Goal: Task Accomplishment & Management: Use online tool/utility

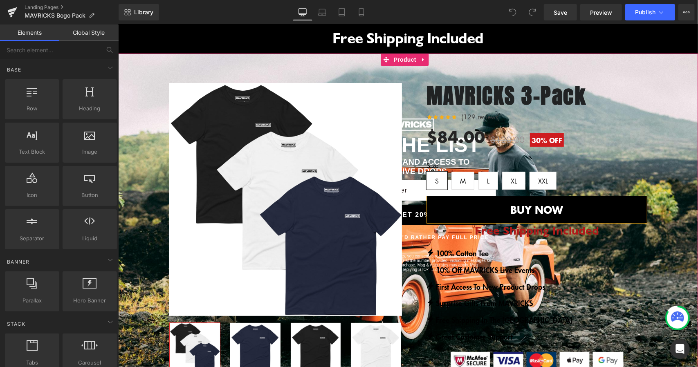
scroll to position [123, 0]
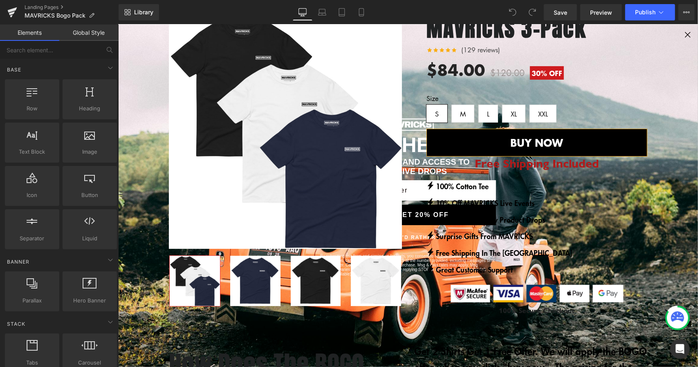
click at [681, 33] on div "BUY 2 GET 1 FREE (P) Image Row ‹" at bounding box center [408, 160] width 580 height 315
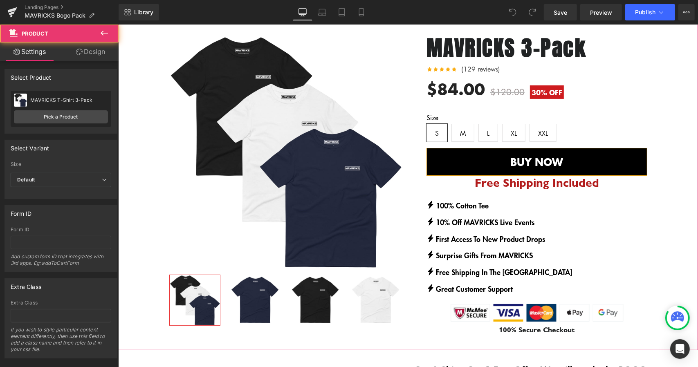
scroll to position [41, 0]
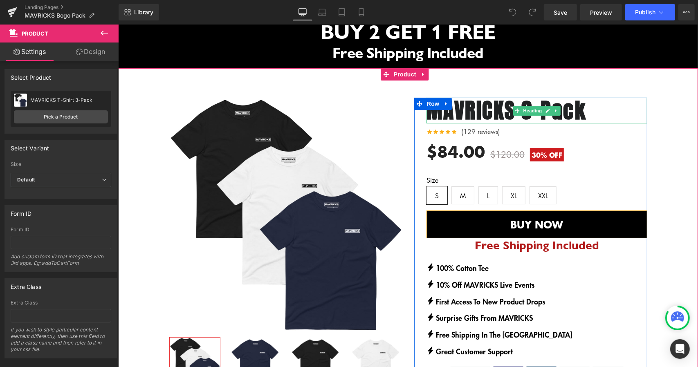
click at [515, 109] on icon at bounding box center [517, 110] width 4 height 4
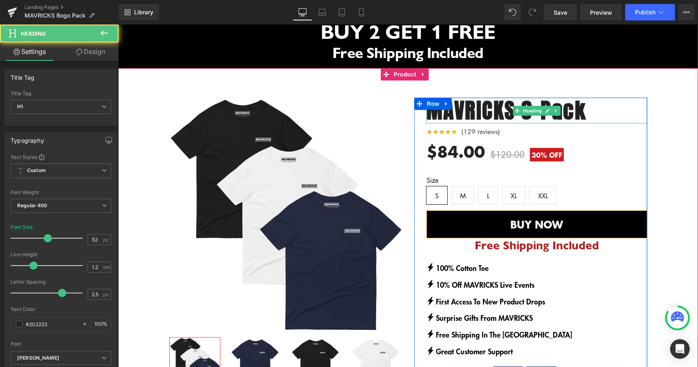
click at [486, 114] on b "MAVRICKS 3-Pack" at bounding box center [506, 110] width 160 height 32
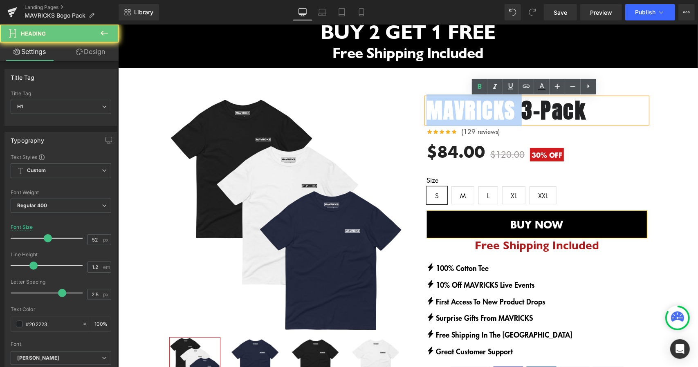
click at [486, 114] on b "MAVRICKS 3-Pack" at bounding box center [506, 110] width 160 height 32
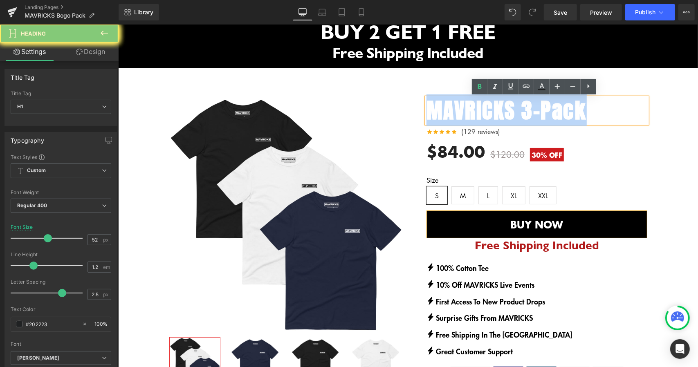
click at [486, 114] on b "MAVRICKS 3-Pack" at bounding box center [506, 110] width 160 height 32
click at [573, 113] on b "MAVRICKS 3-Pack" at bounding box center [506, 110] width 160 height 32
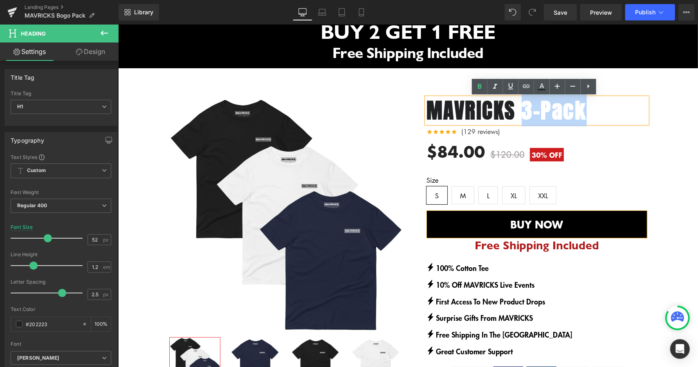
drag, startPoint x: 591, startPoint y: 111, endPoint x: 522, endPoint y: 112, distance: 68.3
click at [522, 112] on h1 "MAVRICKS 3-Pack" at bounding box center [536, 109] width 221 height 25
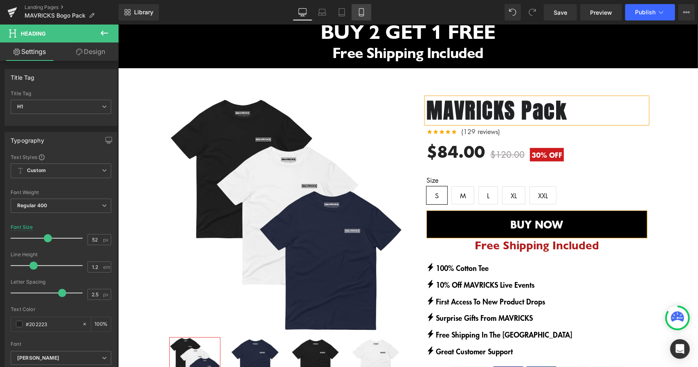
click at [361, 13] on icon at bounding box center [361, 12] width 8 height 8
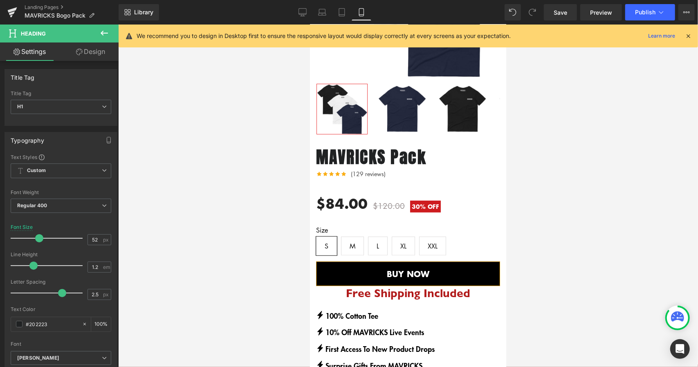
scroll to position [227, 0]
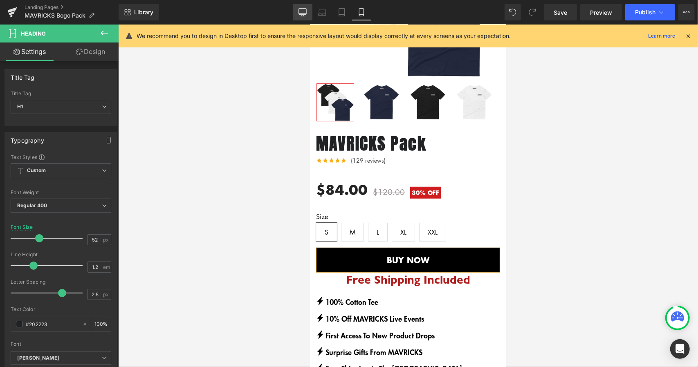
click at [298, 6] on link "Desktop" at bounding box center [303, 12] width 20 height 16
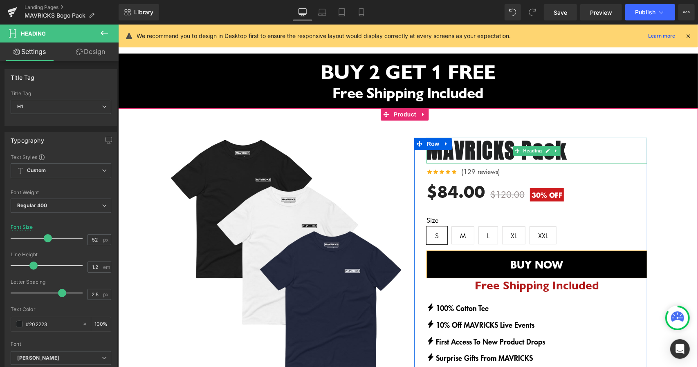
scroll to position [0, 0]
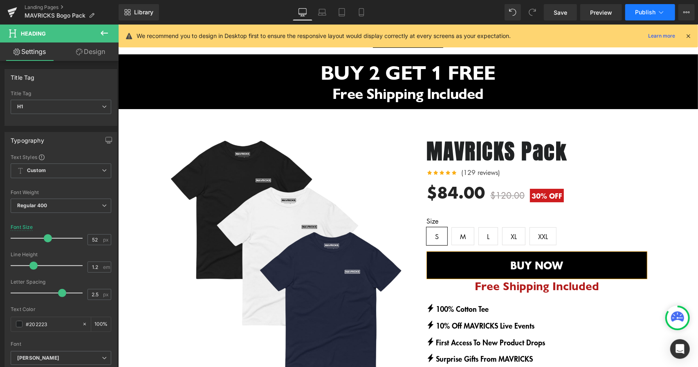
click at [640, 16] on button "Publish" at bounding box center [650, 12] width 50 height 16
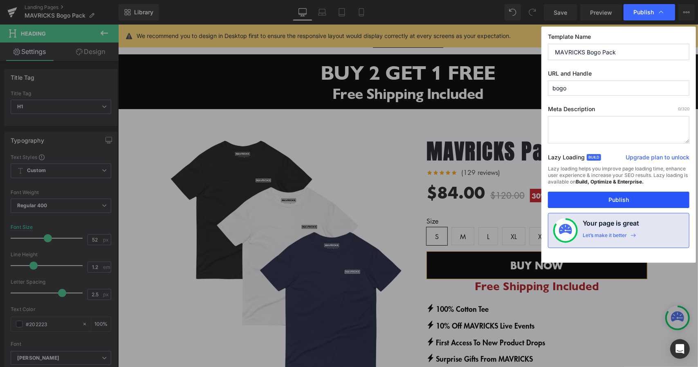
click at [615, 201] on button "Publish" at bounding box center [618, 200] width 141 height 16
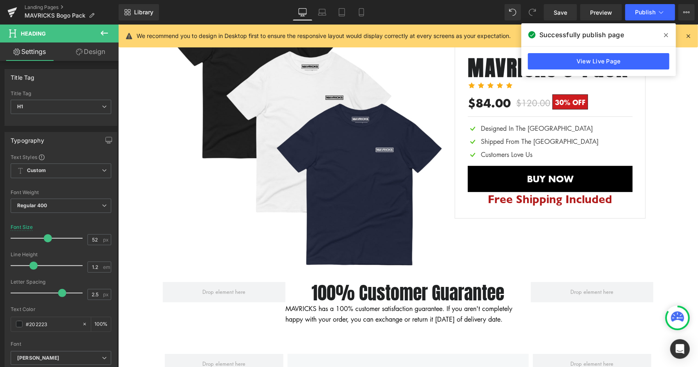
scroll to position [2207, 0]
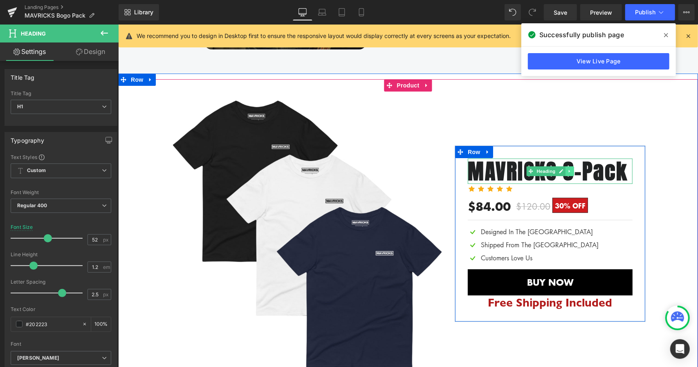
click at [567, 168] on icon at bounding box center [569, 170] width 4 height 5
click at [491, 166] on b "MAVRICKS 3-Pack" at bounding box center [547, 171] width 160 height 32
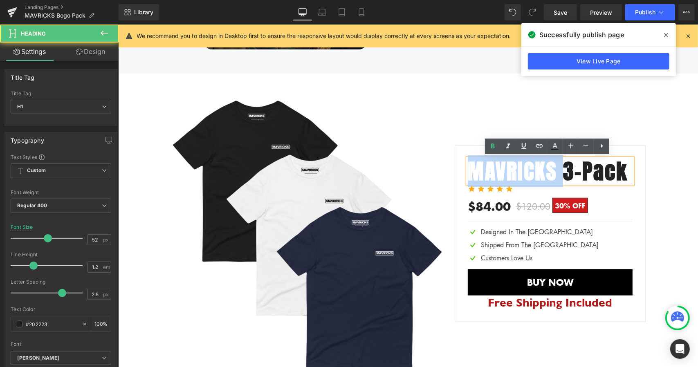
click at [491, 166] on b "MAVRICKS 3-Pack" at bounding box center [547, 171] width 160 height 32
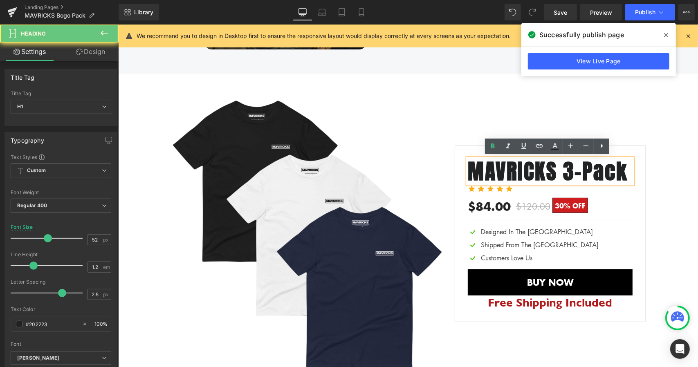
click at [578, 164] on b "MAVRICKS 3-Pack" at bounding box center [547, 171] width 160 height 32
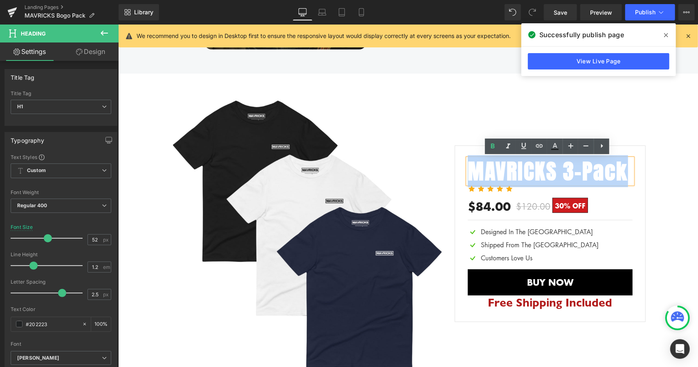
drag, startPoint x: 624, startPoint y: 166, endPoint x: 470, endPoint y: 168, distance: 154.1
click at [470, 168] on h1 "MAVRICKS 3-Pack" at bounding box center [549, 170] width 164 height 25
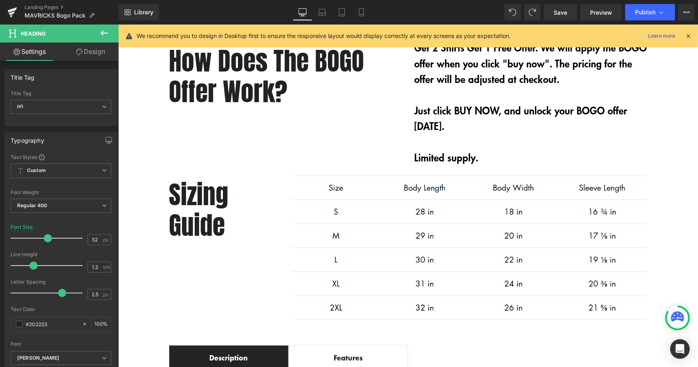
scroll to position [0, 0]
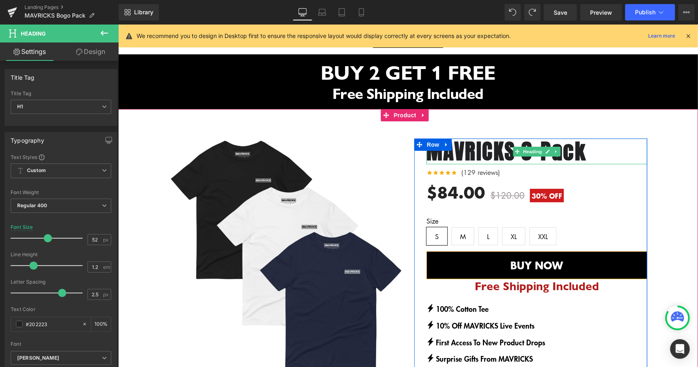
click at [490, 146] on b "MAVRICKS 3-Pack" at bounding box center [506, 151] width 160 height 32
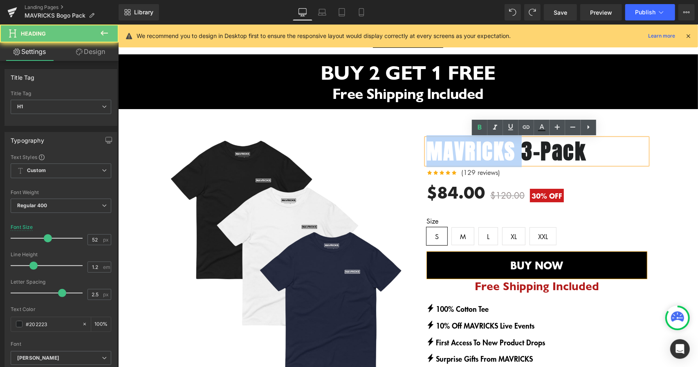
click at [490, 146] on b "MAVRICKS 3-Pack" at bounding box center [506, 151] width 160 height 32
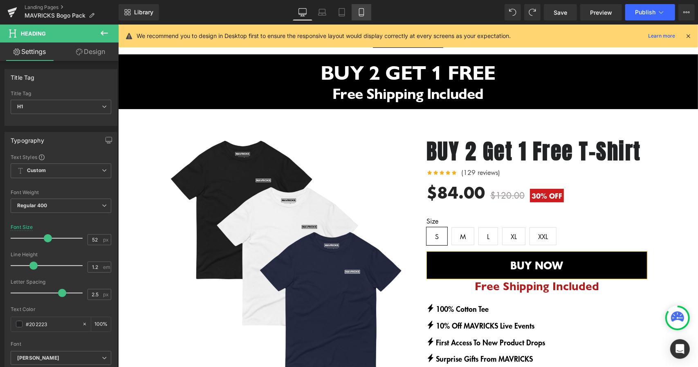
click at [359, 11] on icon at bounding box center [361, 13] width 4 height 8
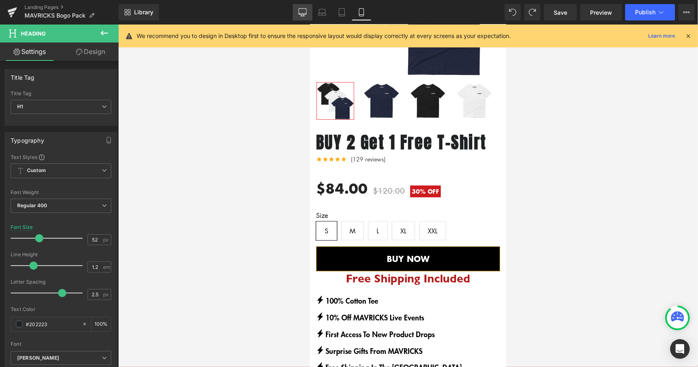
scroll to position [229, 0]
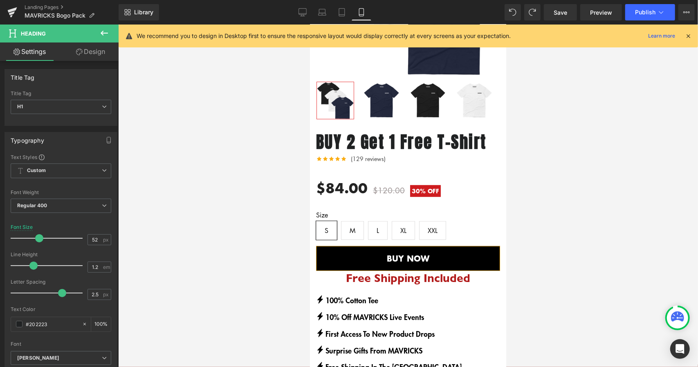
drag, startPoint x: 305, startPoint y: 14, endPoint x: 362, endPoint y: 11, distance: 57.7
click at [305, 14] on icon at bounding box center [302, 12] width 8 height 6
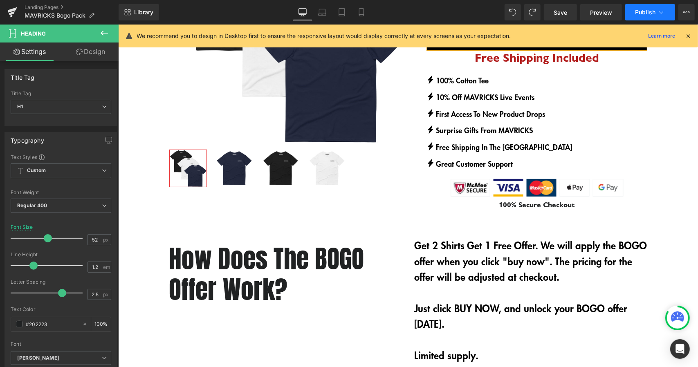
scroll to position [16, 0]
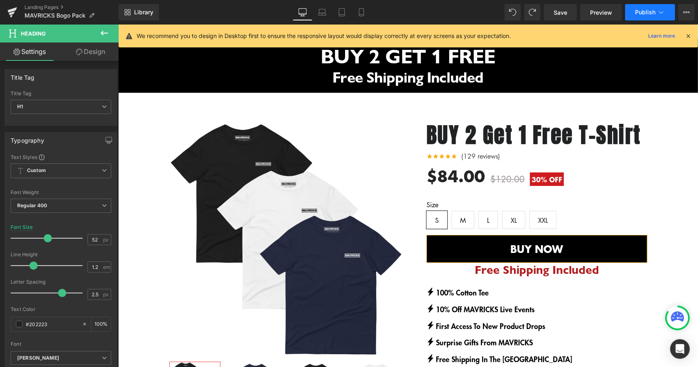
click at [652, 11] on span "Publish" at bounding box center [645, 12] width 20 height 7
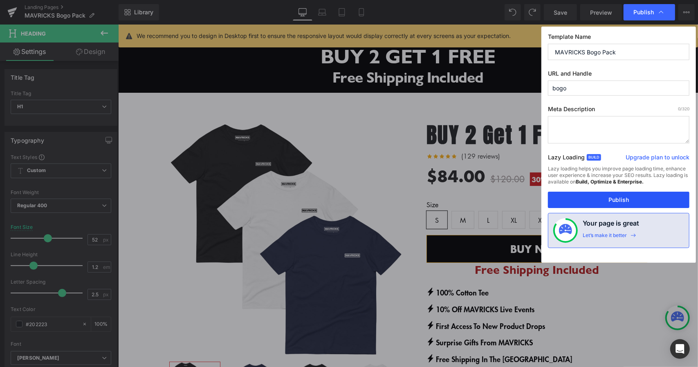
click at [612, 197] on button "Publish" at bounding box center [618, 200] width 141 height 16
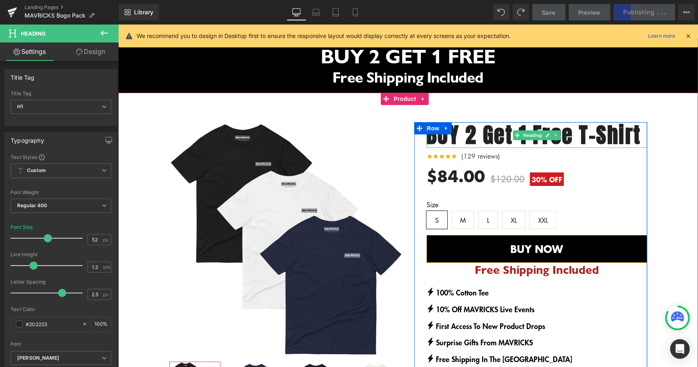
click at [444, 139] on b "BUY 2 Get 1 Free T-Shirt" at bounding box center [533, 135] width 215 height 32
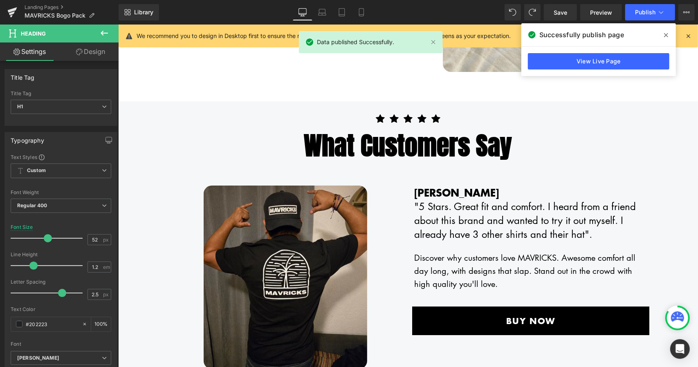
scroll to position [2265, 0]
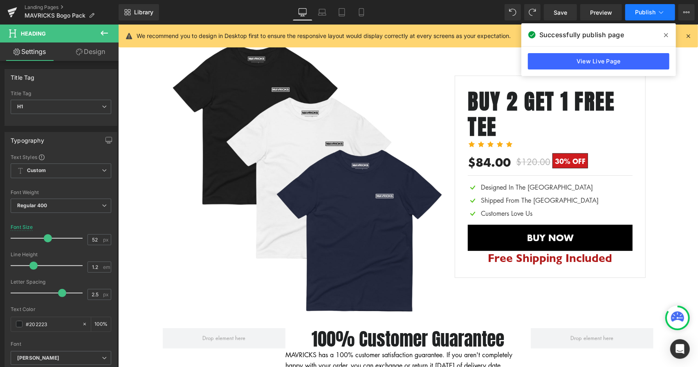
click at [648, 9] on span "Publish" at bounding box center [645, 12] width 20 height 7
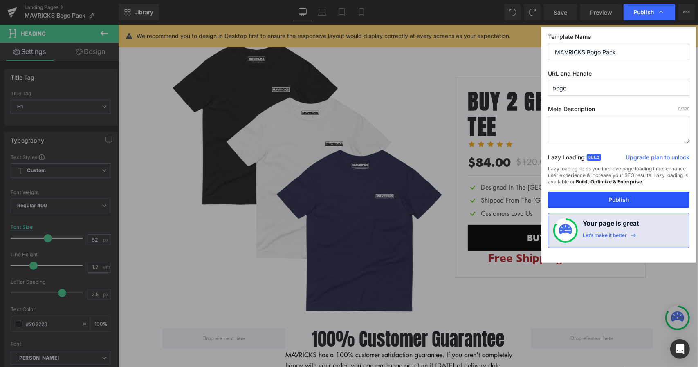
click at [596, 193] on button "Publish" at bounding box center [618, 200] width 141 height 16
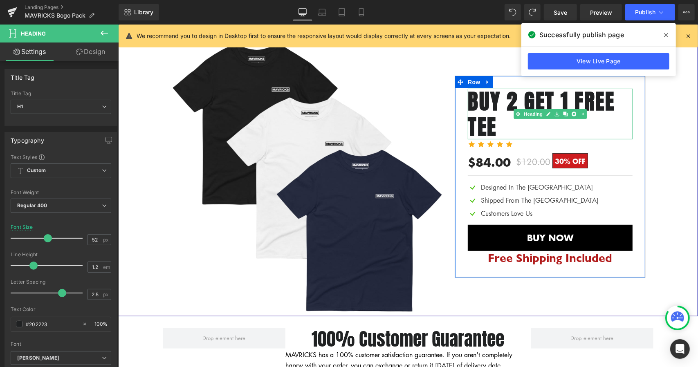
click at [504, 98] on b "BUY 2 GET 1 FREE TEE" at bounding box center [540, 113] width 147 height 57
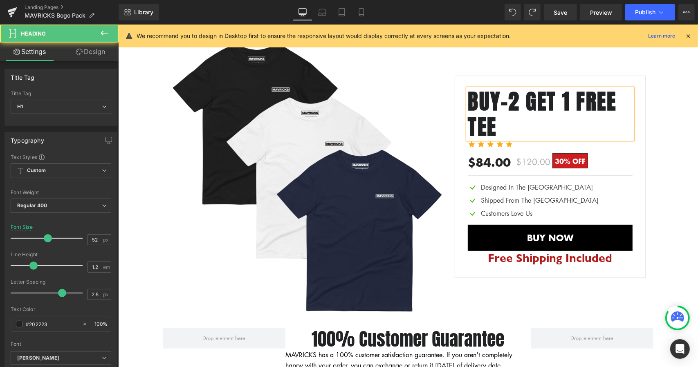
click at [561, 97] on b "BUY-2 GET 1 FREE TEE" at bounding box center [541, 113] width 148 height 57
click at [523, 98] on b "BUY-2 GET 1 FREE TEE" at bounding box center [541, 113] width 148 height 57
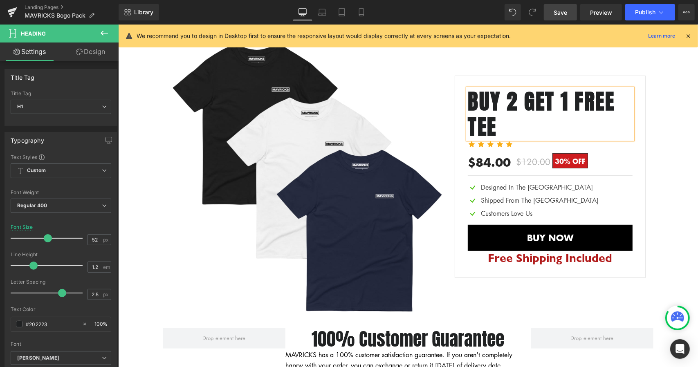
click at [564, 15] on span "Save" at bounding box center [559, 12] width 13 height 9
